Goal: Task Accomplishment & Management: Use online tool/utility

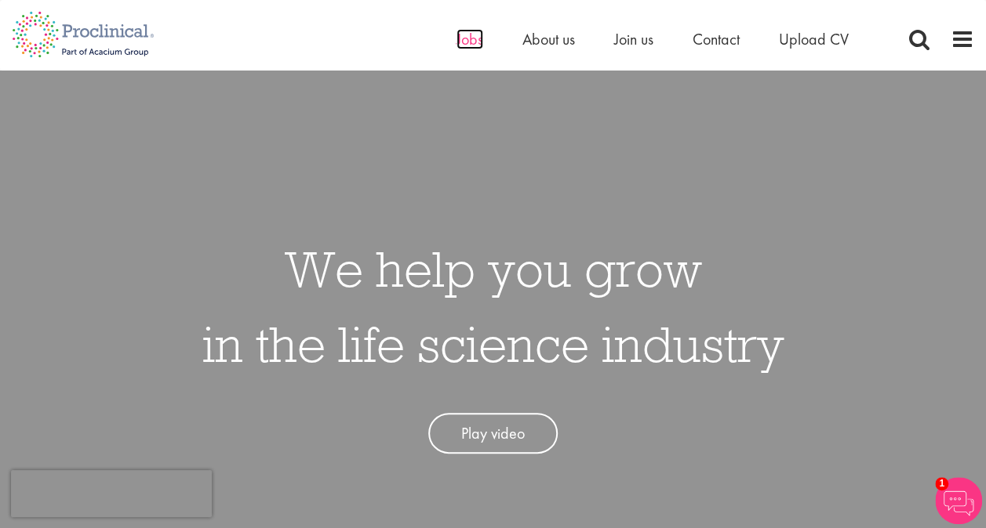
click at [469, 45] on span "Jobs" at bounding box center [469, 39] width 27 height 20
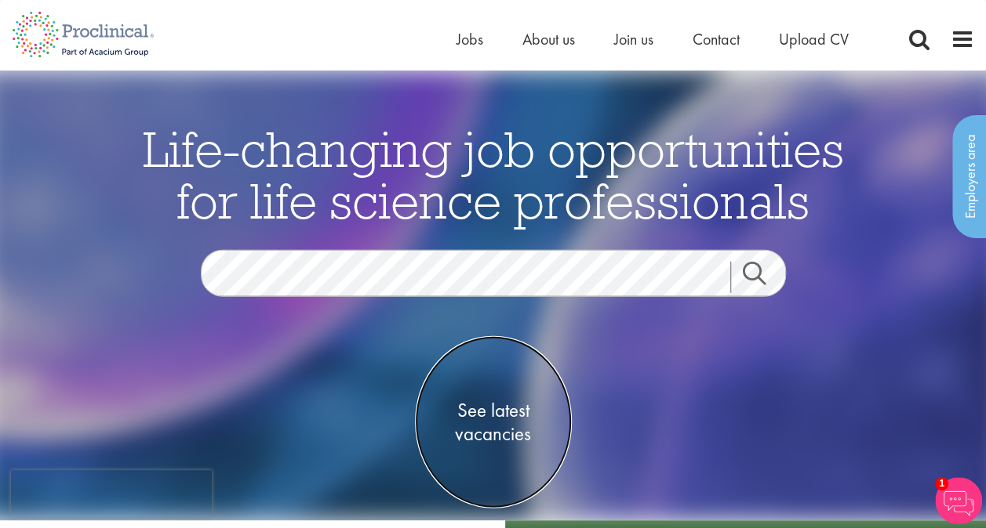
click at [469, 414] on span "See latest vacancies" at bounding box center [493, 421] width 157 height 47
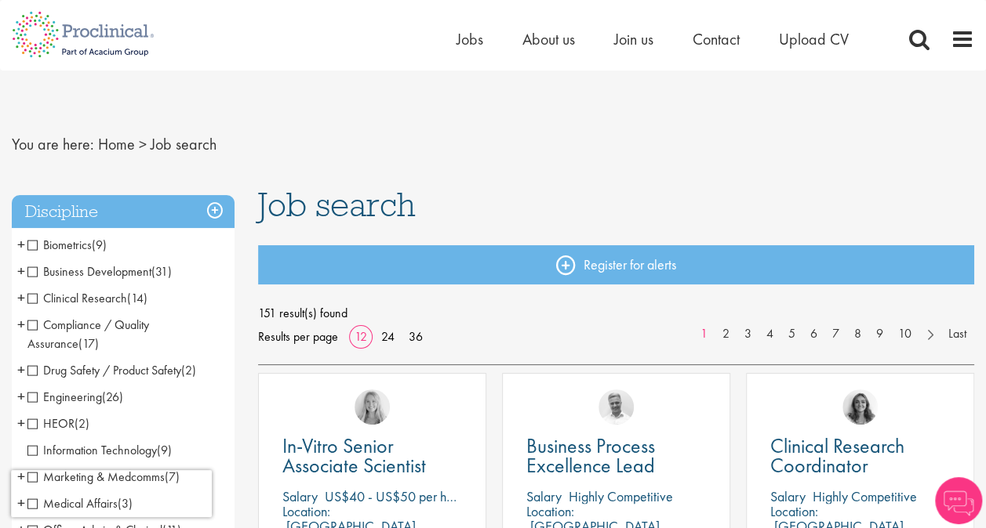
click at [105, 300] on span "Clinical Research" at bounding box center [77, 298] width 100 height 16
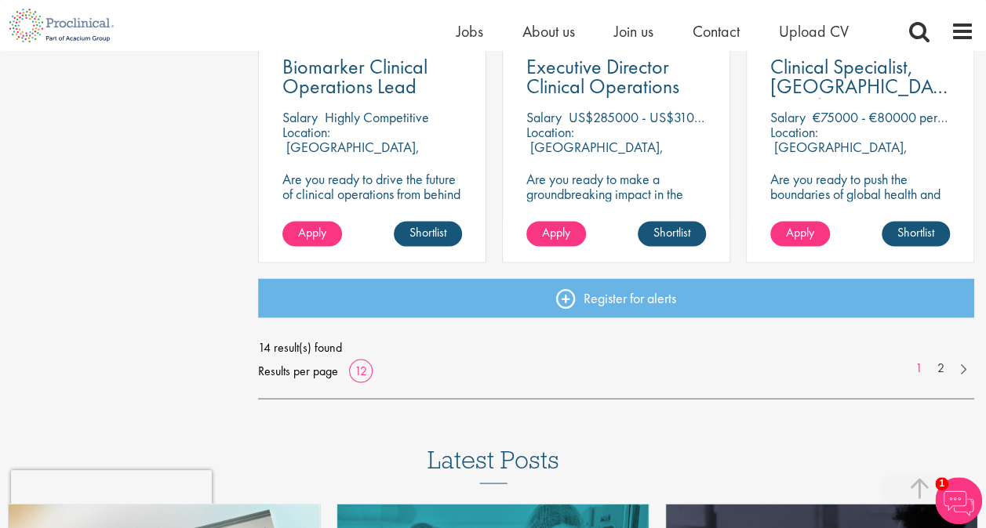
scroll to position [1333, 0]
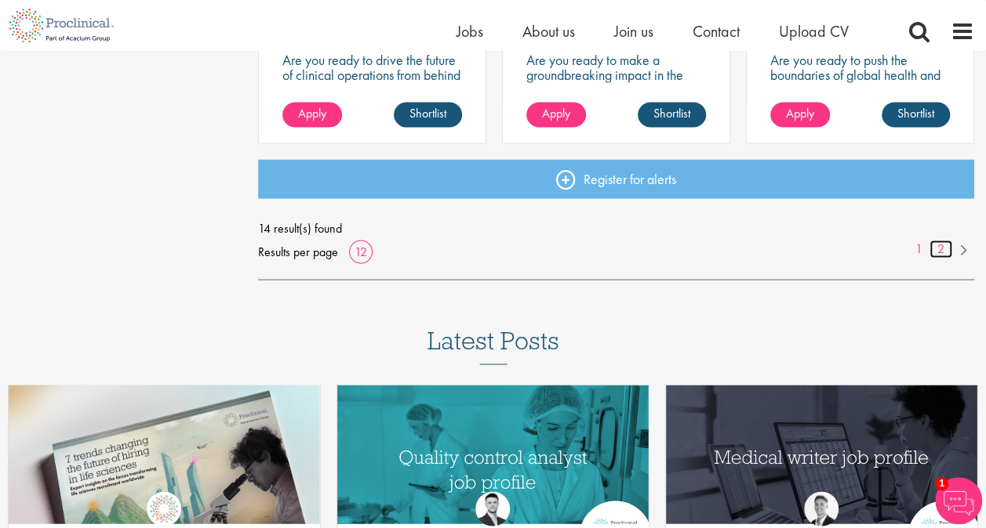
click at [944, 249] on link "2" at bounding box center [940, 249] width 23 height 18
